Goal: Find contact information: Find contact information

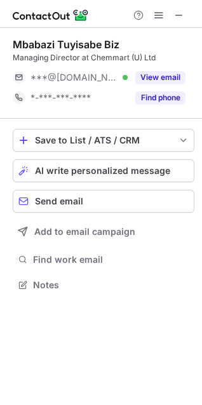
scroll to position [276, 202]
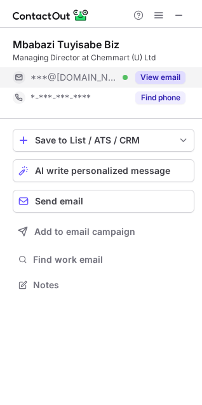
click at [155, 72] on button "View email" at bounding box center [160, 77] width 50 height 13
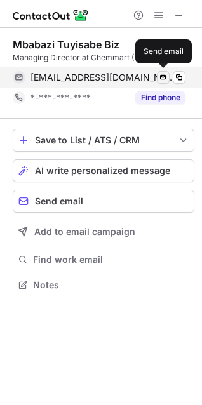
click at [160, 76] on span at bounding box center [163, 77] width 10 height 10
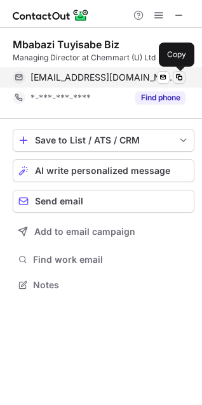
click at [180, 78] on span at bounding box center [179, 77] width 10 height 10
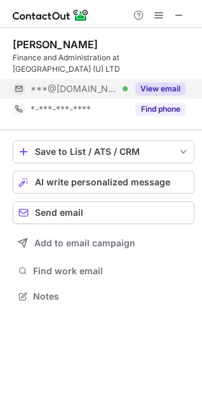
click at [145, 83] on button "View email" at bounding box center [160, 89] width 50 height 13
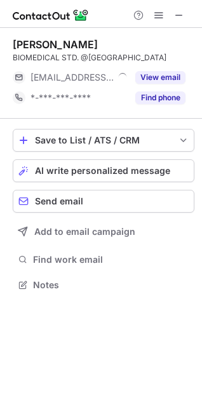
scroll to position [276, 202]
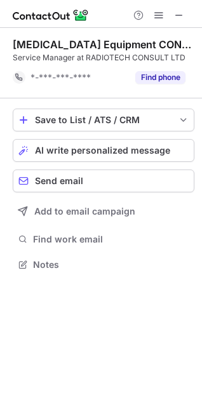
scroll to position [256, 202]
